Goal: Task Accomplishment & Management: Use online tool/utility

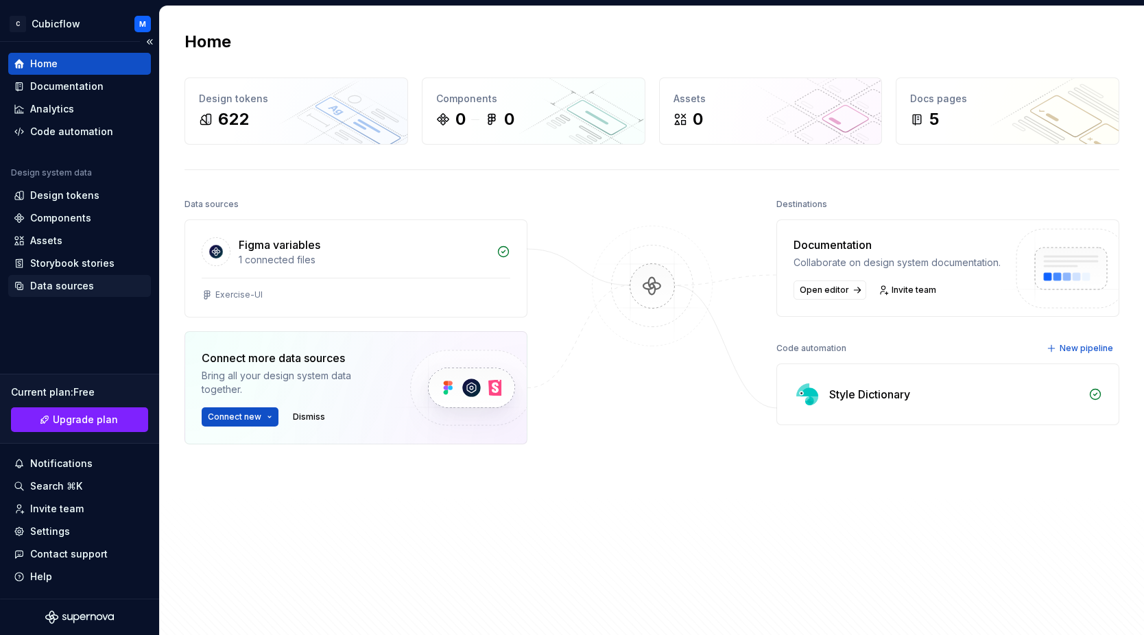
click at [95, 293] on div "Data sources" at bounding box center [79, 286] width 143 height 22
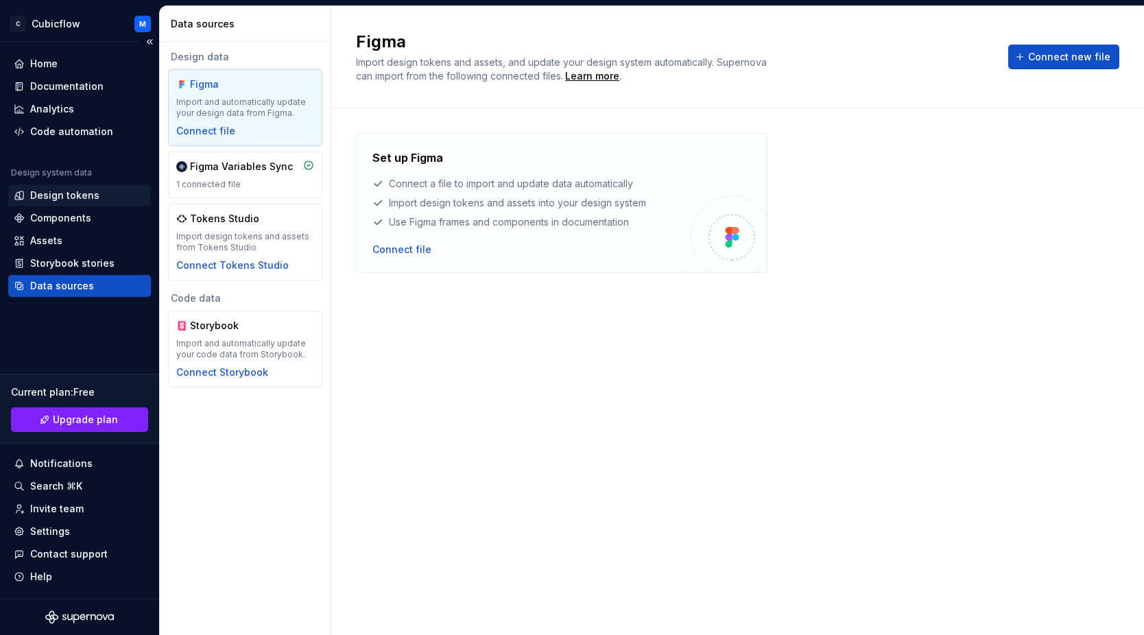
click at [93, 195] on div "Design tokens" at bounding box center [64, 196] width 69 height 14
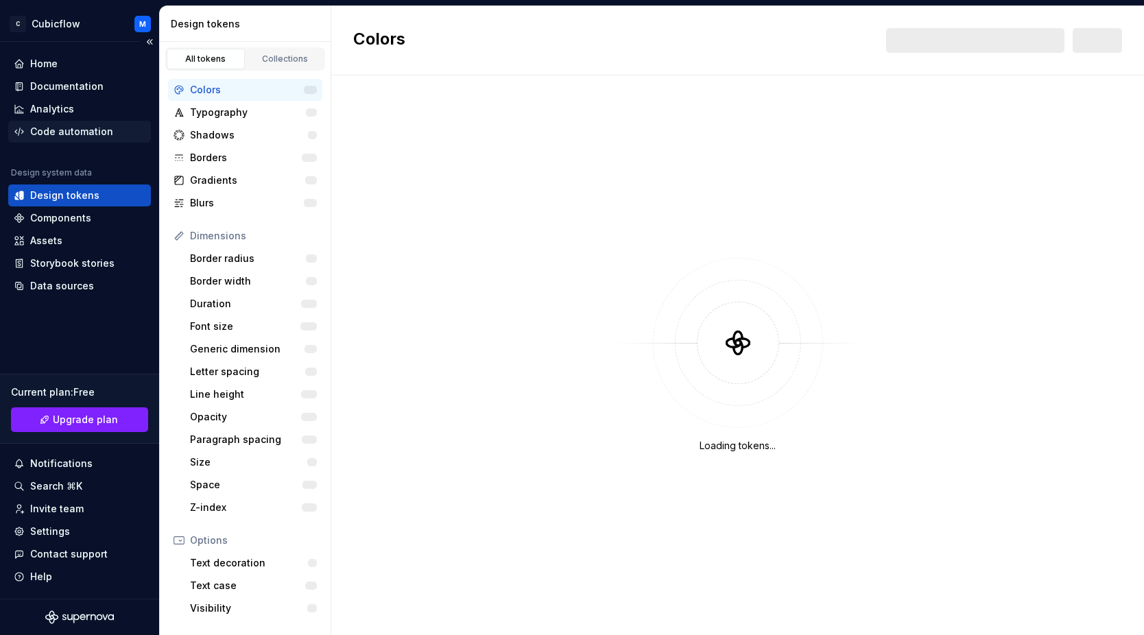
click at [71, 135] on div "Code automation" at bounding box center [71, 132] width 83 height 14
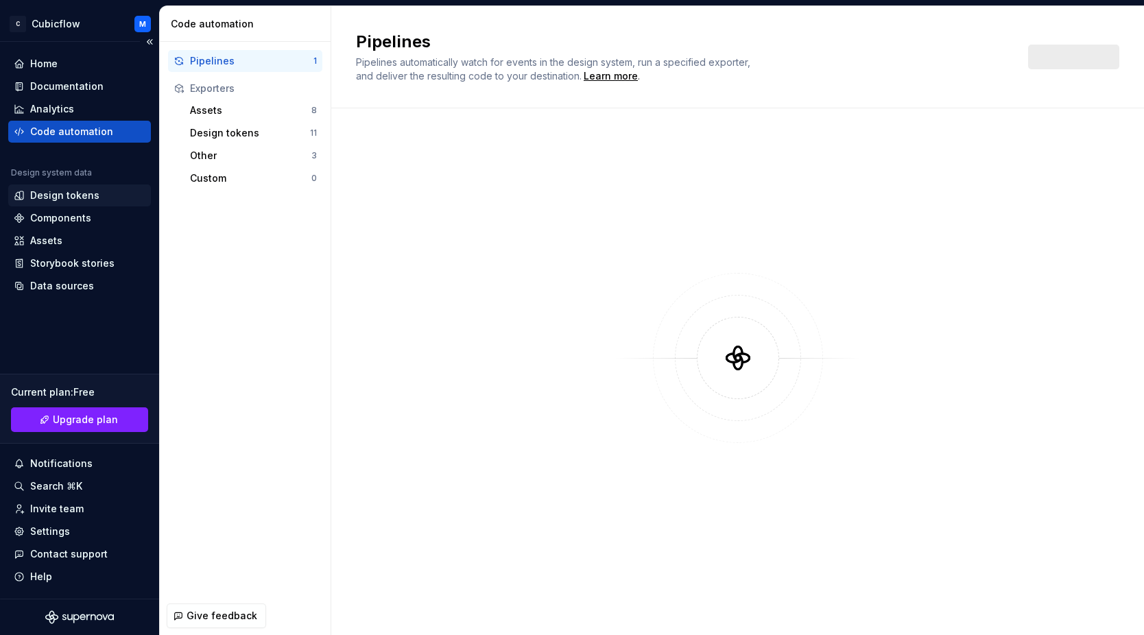
click at [64, 195] on div "Design tokens" at bounding box center [64, 196] width 69 height 14
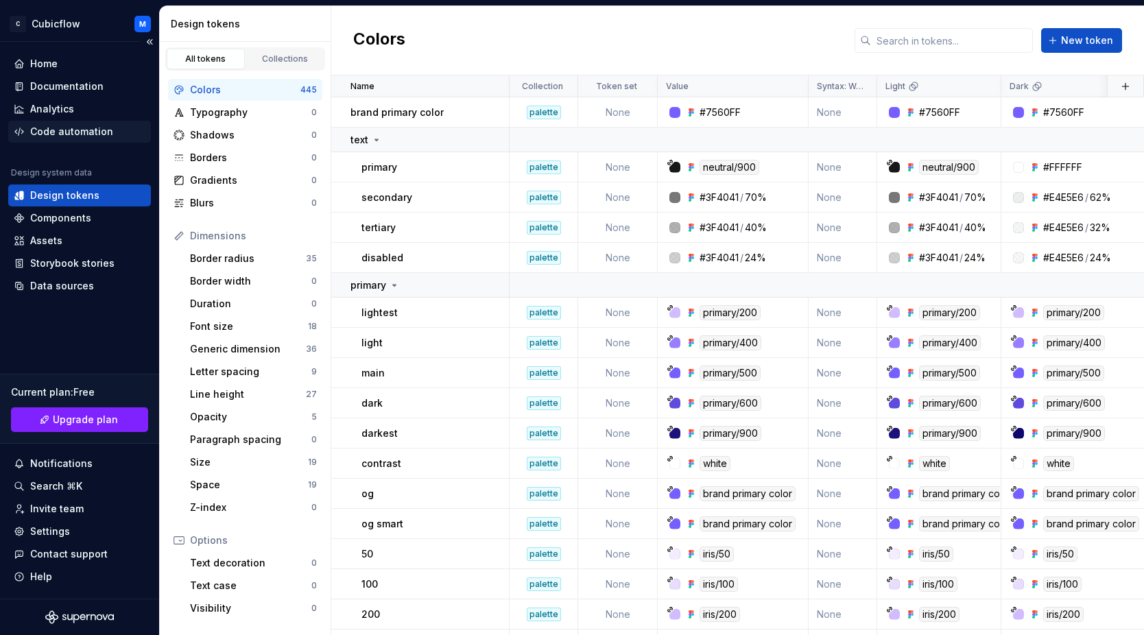
click at [71, 130] on div "Code automation" at bounding box center [71, 132] width 83 height 14
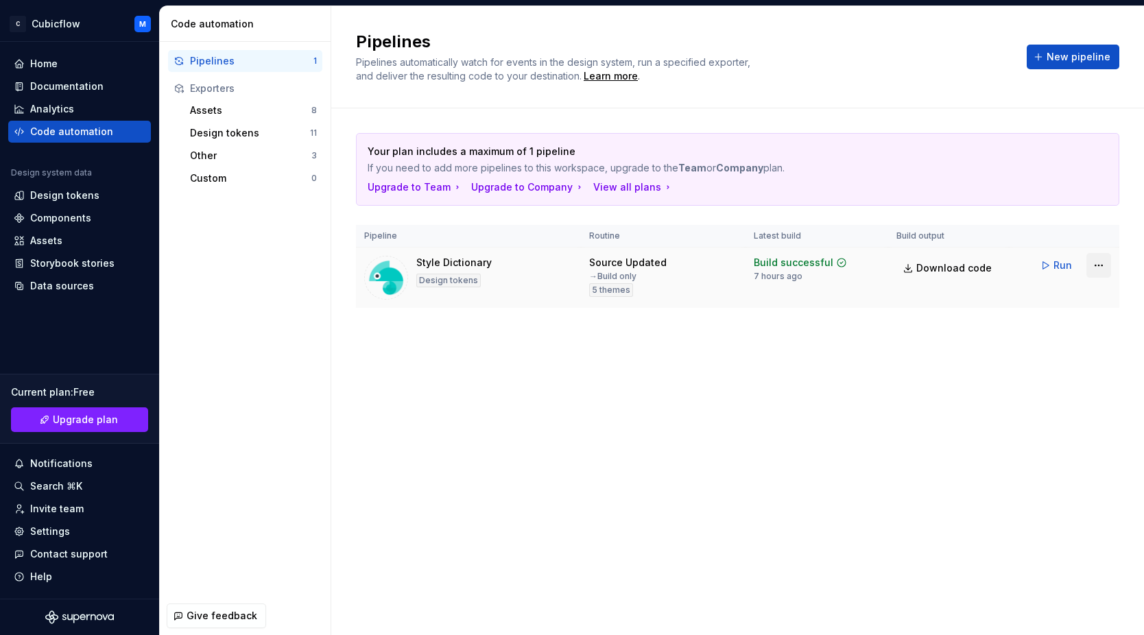
click at [1103, 268] on html "C Cubicflow M Home Documentation Analytics Code automation Design system data D…" at bounding box center [572, 317] width 1144 height 635
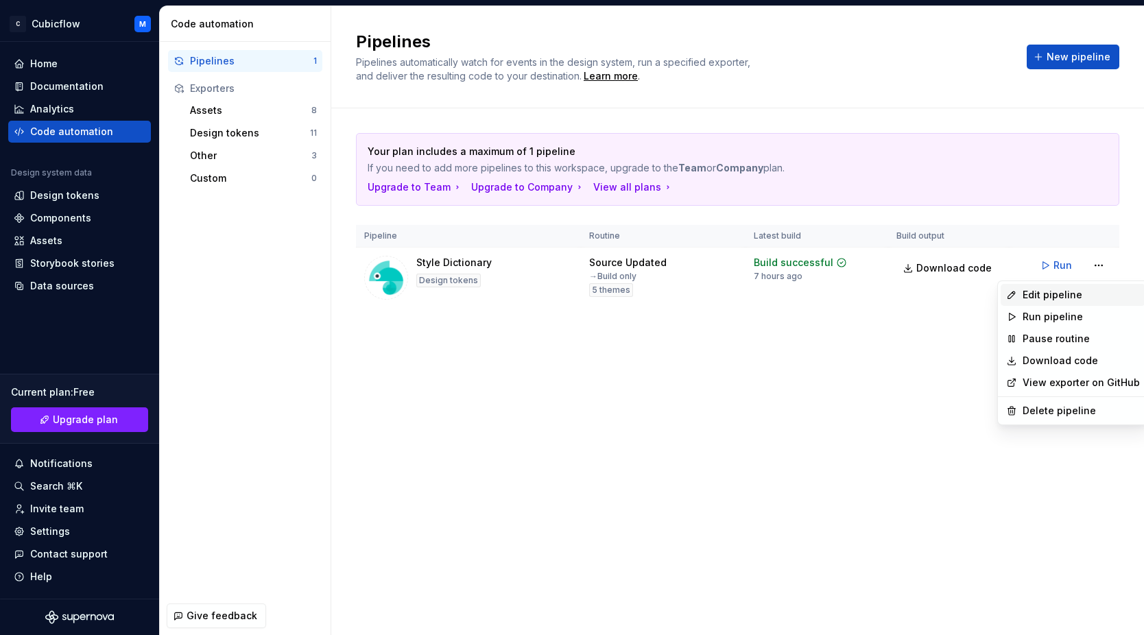
click at [1072, 298] on div "Edit pipeline" at bounding box center [1080, 295] width 117 height 14
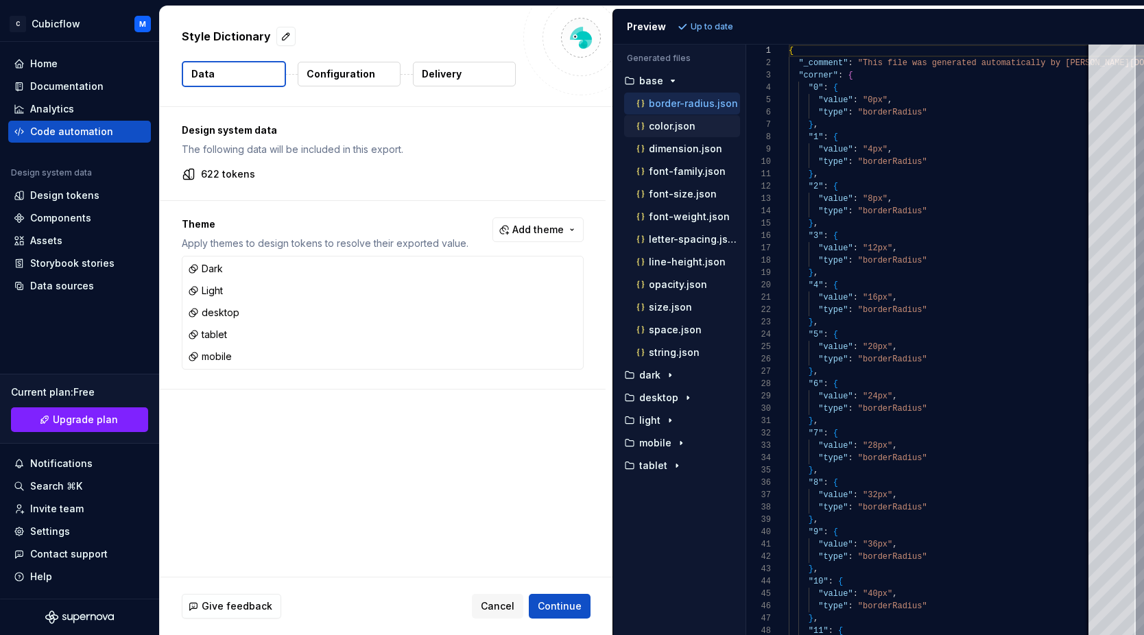
click at [678, 130] on p "color.json" at bounding box center [672, 126] width 47 height 11
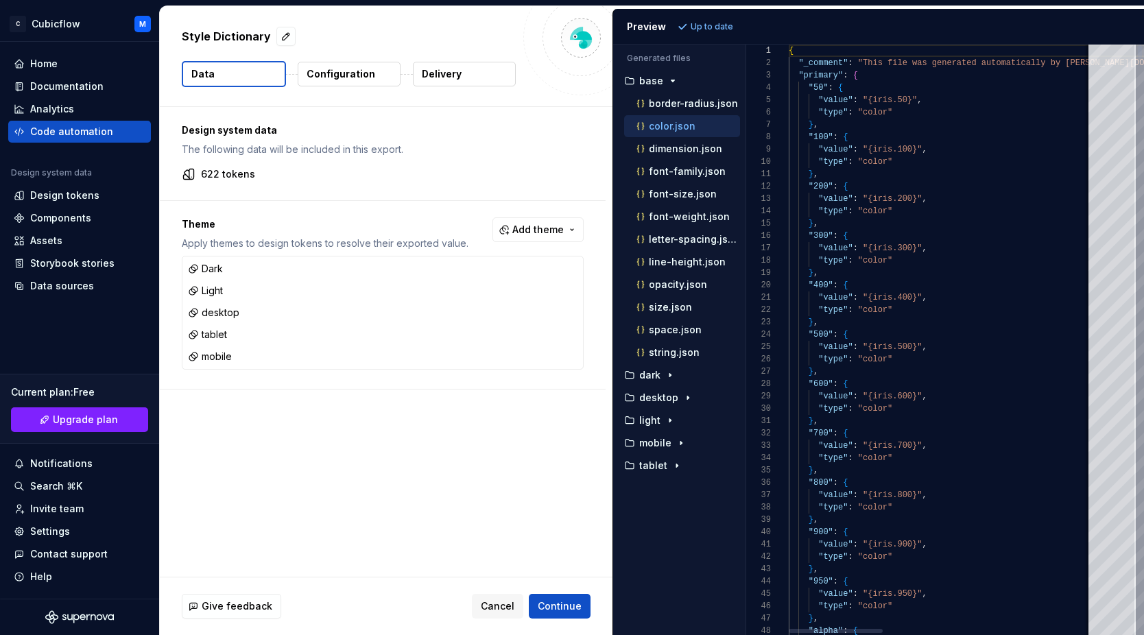
scroll to position [123, 0]
click at [683, 156] on div "dimension.json" at bounding box center [682, 149] width 116 height 22
click at [682, 150] on p "dimension.json" at bounding box center [685, 148] width 73 height 11
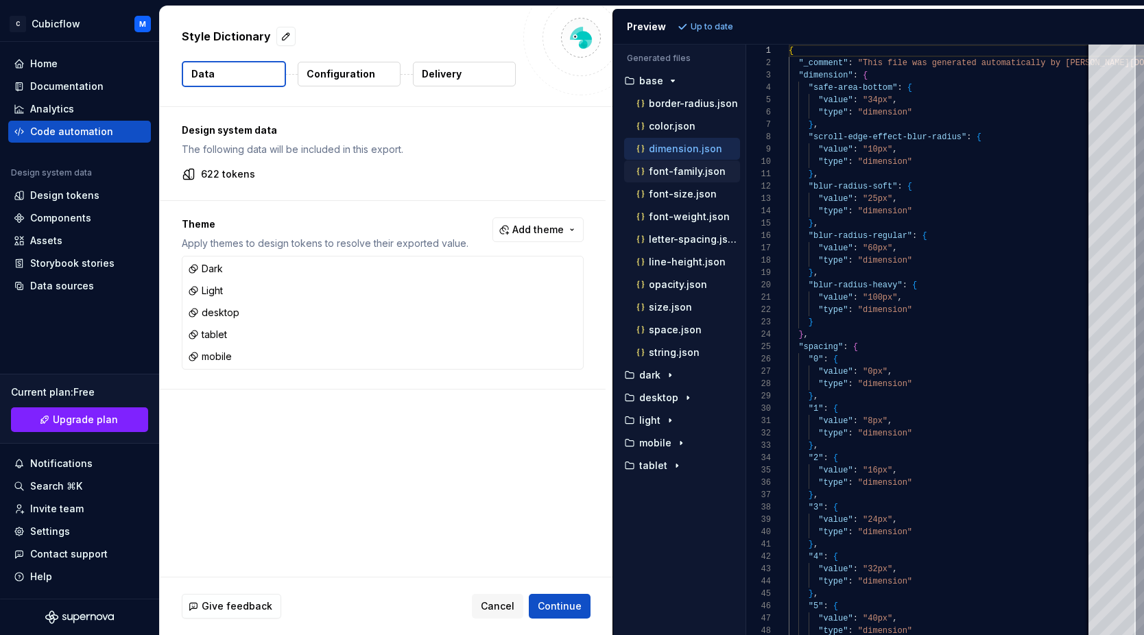
click at [681, 173] on p "font-family.json" at bounding box center [687, 171] width 77 height 11
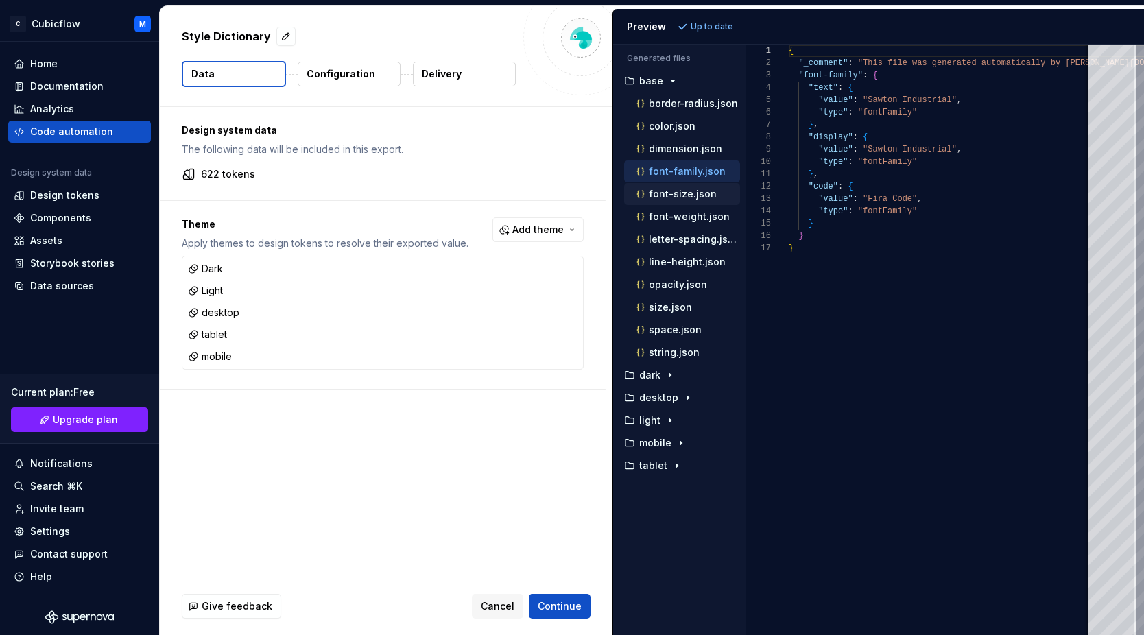
click at [686, 197] on p "font-size.json" at bounding box center [683, 194] width 68 height 11
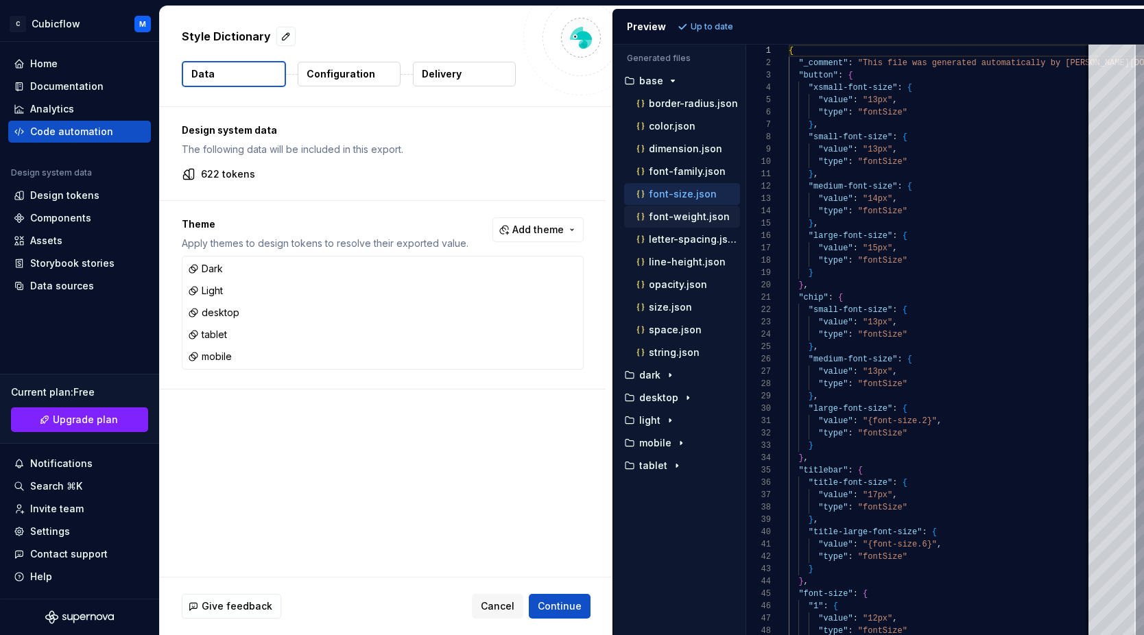
click at [691, 221] on p "font-weight.json" at bounding box center [689, 216] width 81 height 11
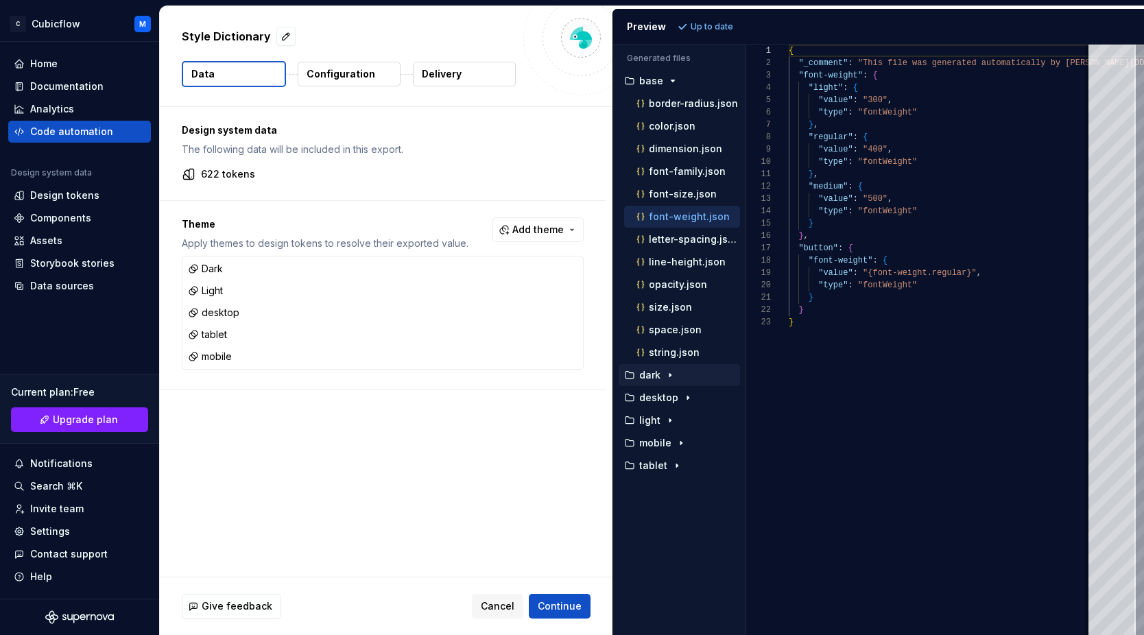
click at [644, 373] on p "dark" at bounding box center [649, 375] width 21 height 11
click at [680, 403] on div "color.json" at bounding box center [687, 398] width 106 height 14
type textarea "**********"
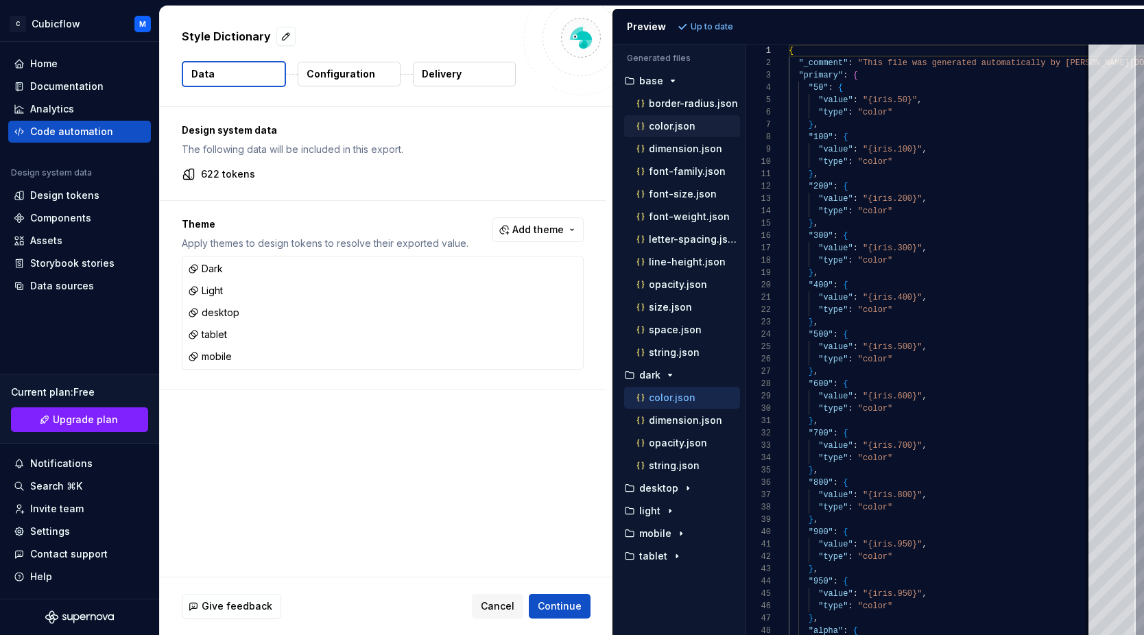
click at [667, 131] on p "color.json" at bounding box center [672, 126] width 47 height 11
